Goal: Register for event/course

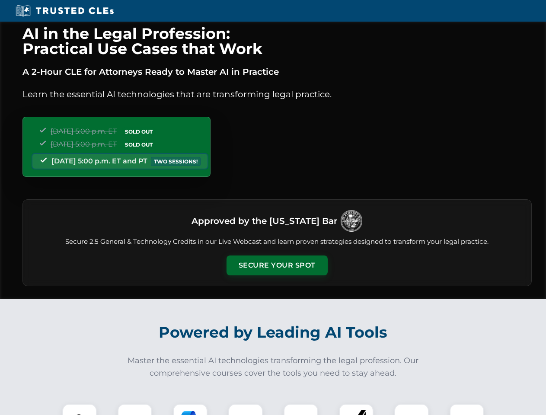
click at [276, 265] on button "Secure Your Spot" at bounding box center [276, 265] width 101 height 20
click at [79, 409] on img at bounding box center [79, 420] width 25 height 25
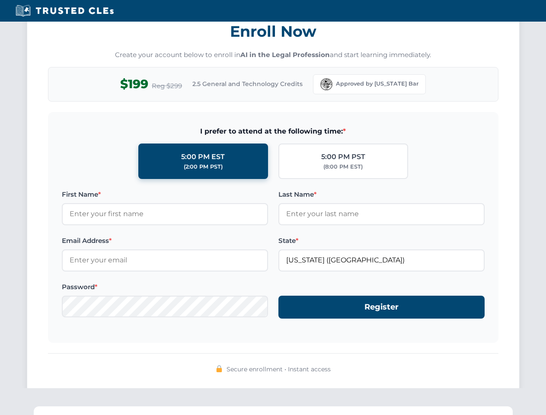
scroll to position [848, 0]
